Goal: Information Seeking & Learning: Learn about a topic

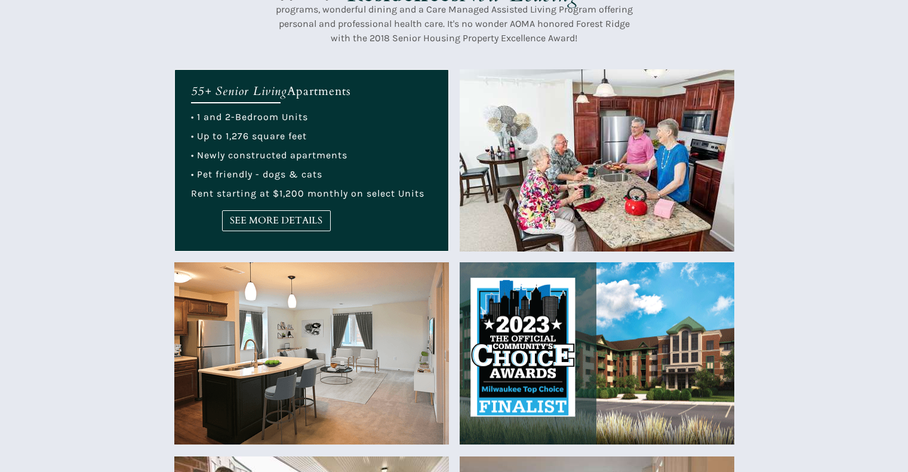
scroll to position [478, 0]
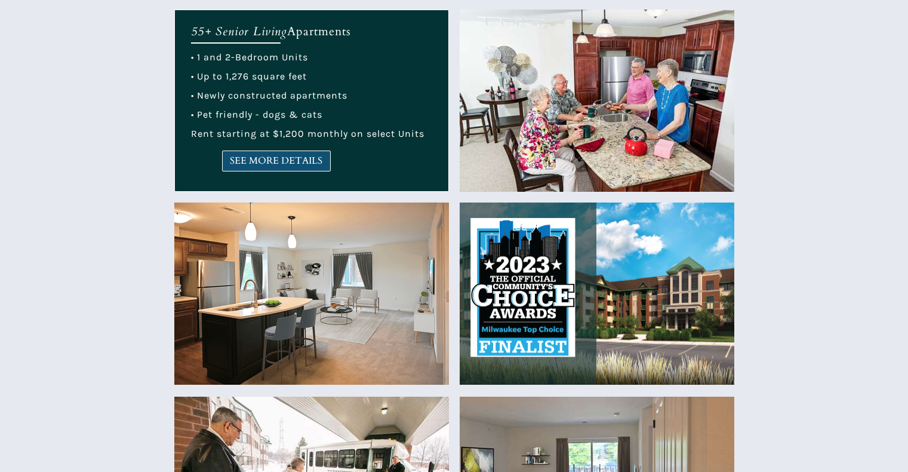
click at [285, 170] on link "SEE MORE DETAILS" at bounding box center [276, 160] width 109 height 21
